Goal: Information Seeking & Learning: Learn about a topic

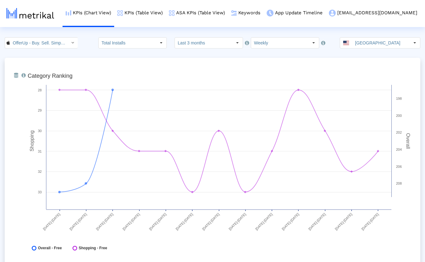
click at [117, 59] on div "From Database Ranking of the app in the Overall and Category Charts. Created wi…" at bounding box center [212, 163] width 415 height 211
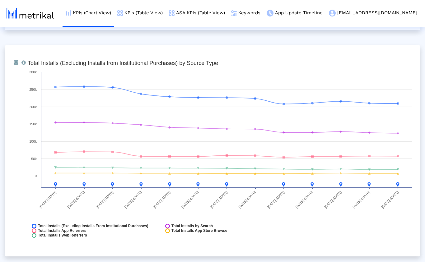
scroll to position [696, 0]
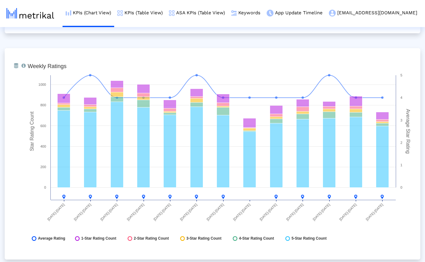
scroll to position [1592, 0]
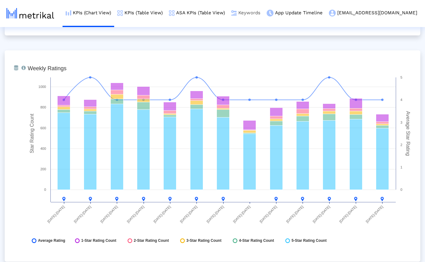
click at [263, 14] on link "Keywords" at bounding box center [245, 13] width 35 height 26
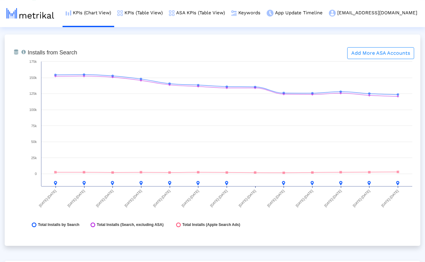
scroll to position [60, 0]
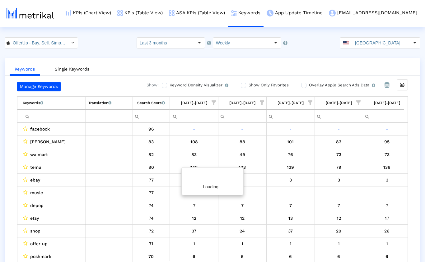
scroll to position [0, 393]
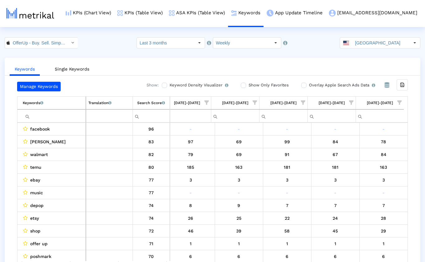
click at [55, 115] on input "Filter cell" at bounding box center [54, 116] width 63 height 10
paste input "ebay"
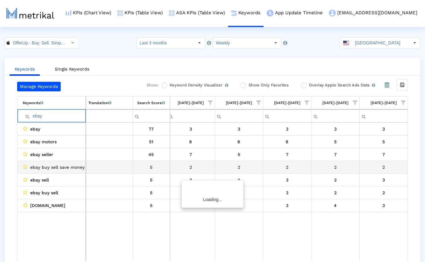
scroll to position [0, 389]
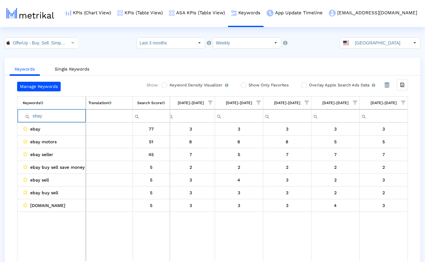
paste input "poshmark"
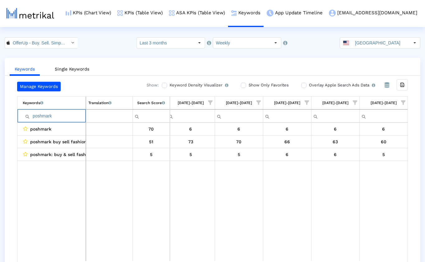
paste input "mercari"
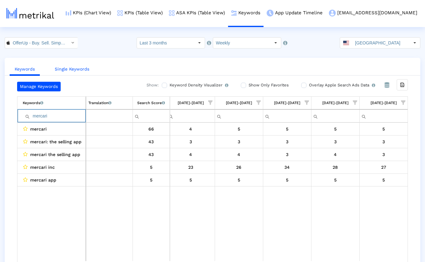
paste input "craigslist"
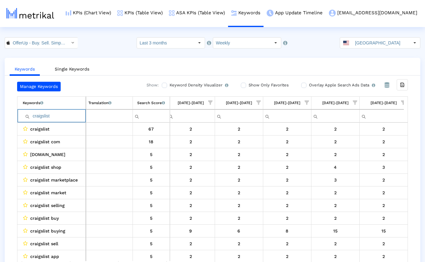
paste input "marketplace"
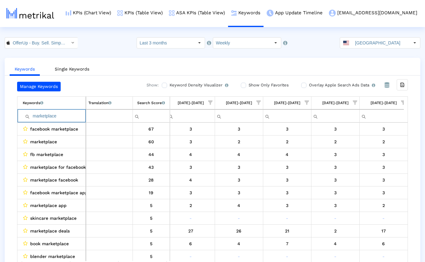
paste input "sell"
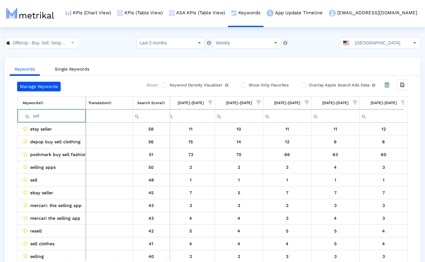
paste input "thredup"
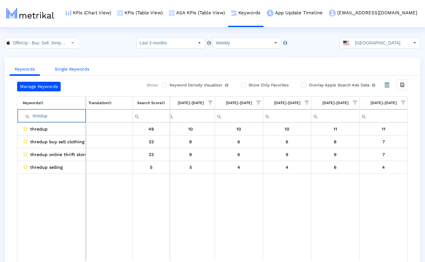
paste input "buy"
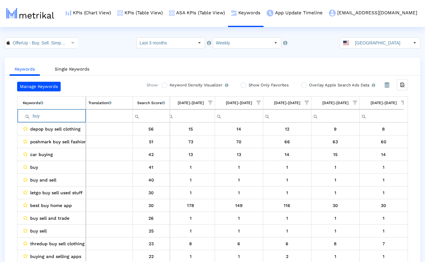
paste input "ing"
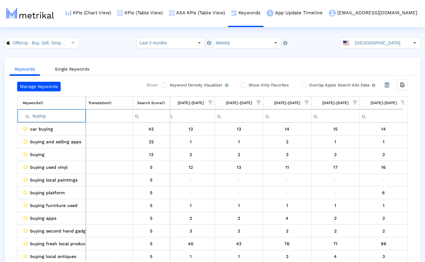
paste input "sell"
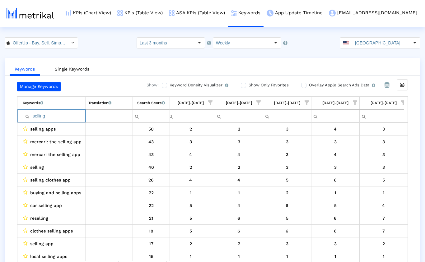
type input "selling"
click at [57, 45] on input "OfferUp - Buy. Sell. Simple. < 468996152 >" at bounding box center [38, 43] width 56 height 11
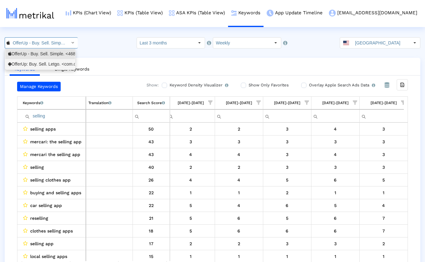
click at [44, 64] on div "OfferUp: Buy. Sell. Letgo. <com.offerup>" at bounding box center [40, 64] width 64 height 6
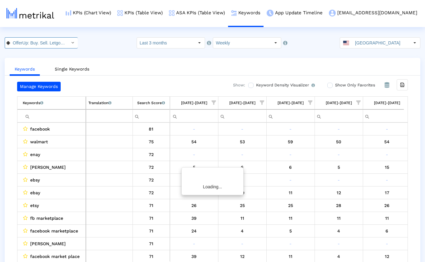
scroll to position [0, 393]
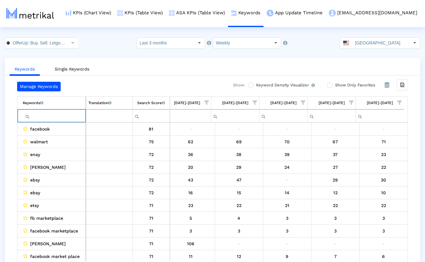
click at [56, 119] on input "Filter cell" at bounding box center [54, 116] width 63 height 10
paste input "ebay"
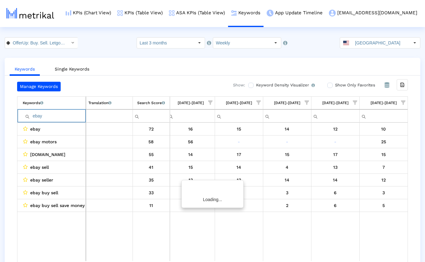
scroll to position [0, 389]
paste input "poshmark"
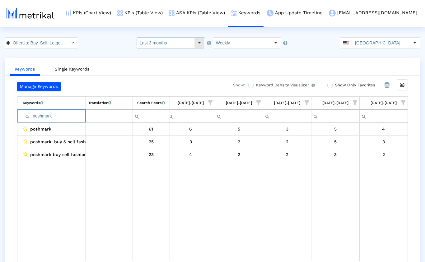
paste input "mercari"
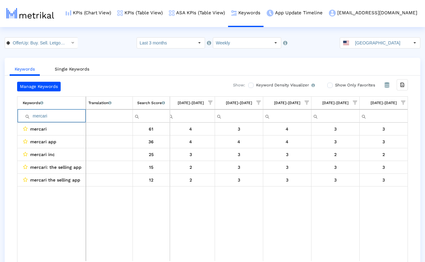
paste input "craigslist"
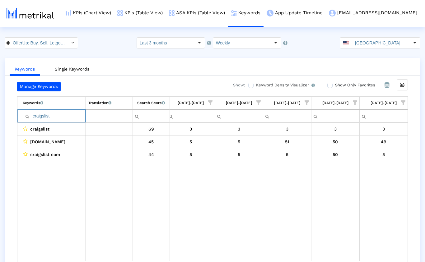
paste input "marketplace"
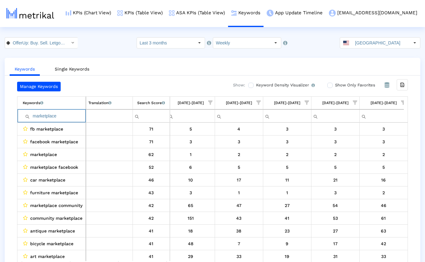
paste input "sell"
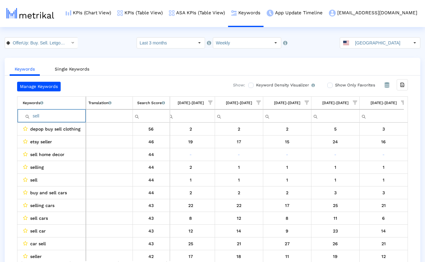
paste input "thredup"
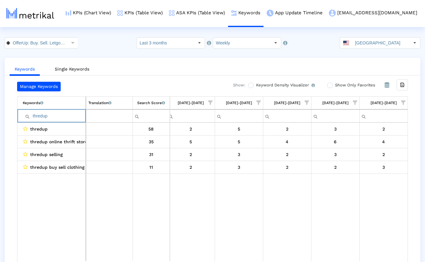
paste input "buy"
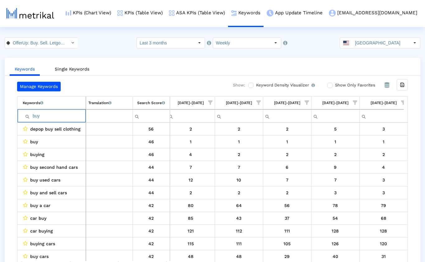
paste input "ing"
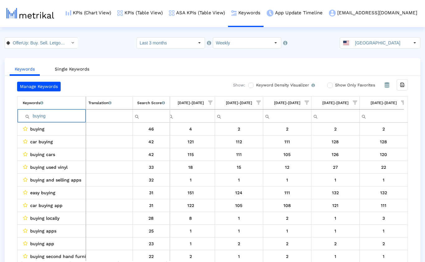
paste input "sell"
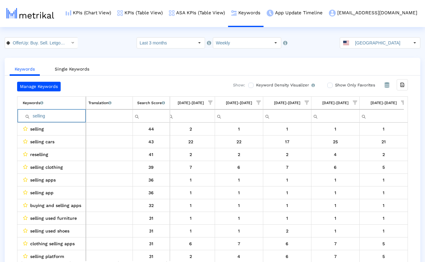
type input "selling"
click at [114, 13] on link "KPIs (Chart View)" at bounding box center [88, 13] width 52 height 26
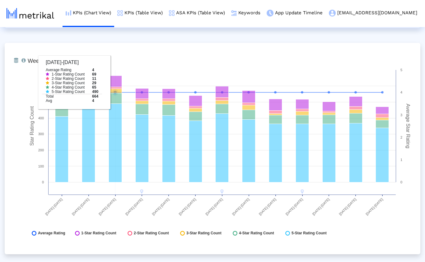
scroll to position [920, 0]
click at [127, 37] on div "From Database Ranking of the app in the Overall and Category Charts. Created wi…" at bounding box center [212, 262] width 415 height 2248
